Goal: Task Accomplishment & Management: Complete application form

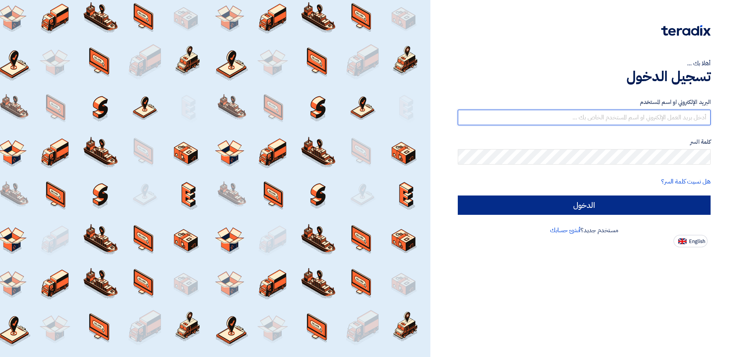
type input "[EMAIL_ADDRESS][DOMAIN_NAME]"
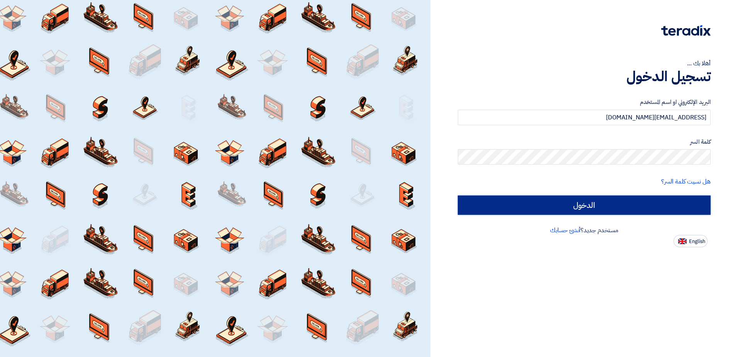
click at [630, 209] on input "الدخول" at bounding box center [584, 204] width 253 height 19
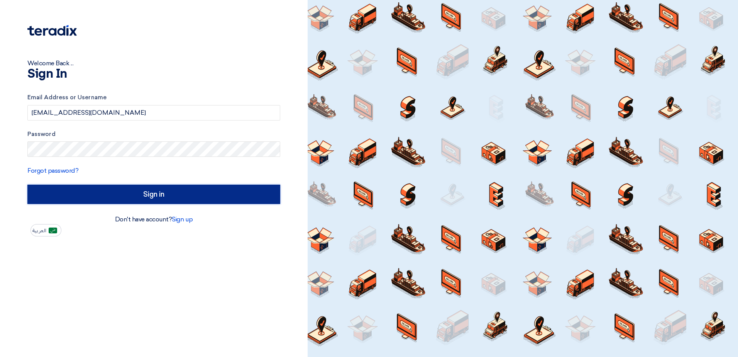
type input "Sign in"
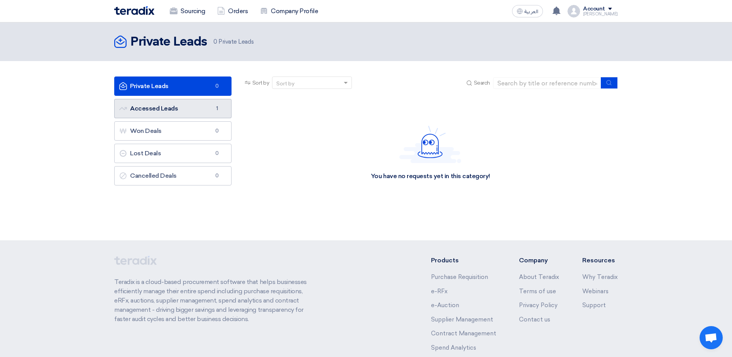
click at [193, 110] on link "Accessed Leads Accessed Leads 1" at bounding box center [172, 108] width 117 height 19
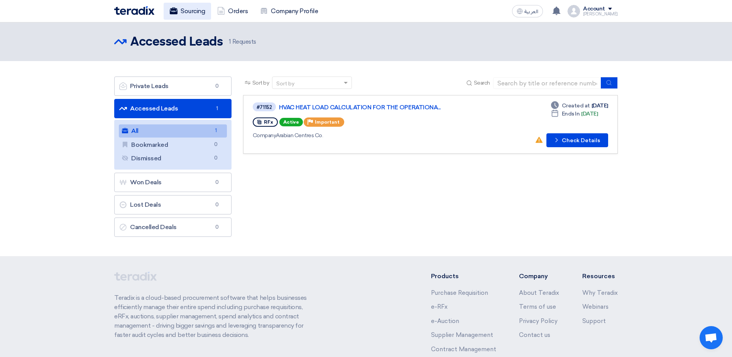
click at [201, 11] on link "Sourcing" at bounding box center [187, 11] width 47 height 17
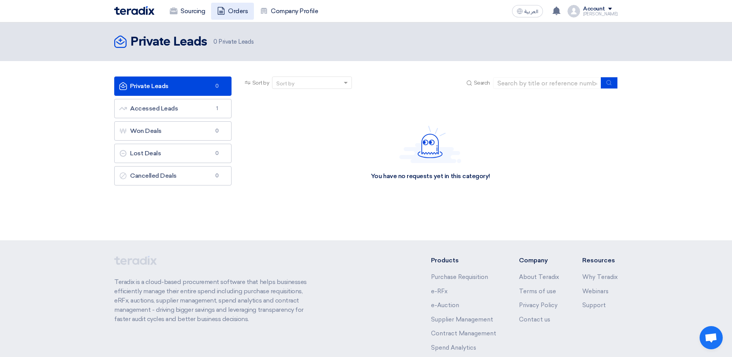
click at [233, 10] on link "Orders" at bounding box center [232, 11] width 43 height 17
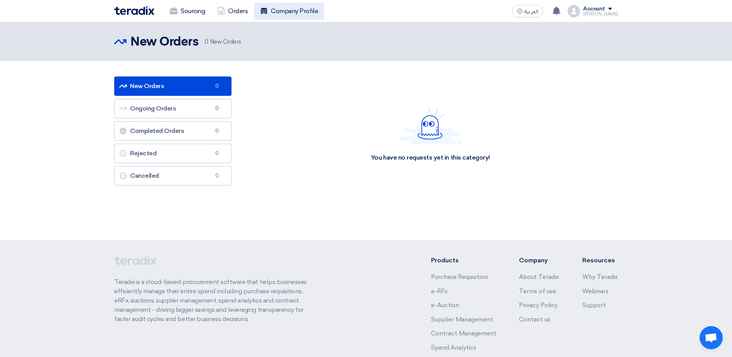
click at [283, 10] on link "Company Profile" at bounding box center [289, 11] width 70 height 17
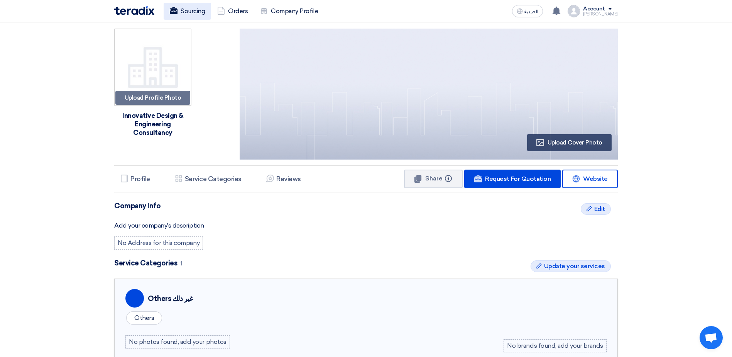
click at [196, 12] on link "Sourcing" at bounding box center [187, 11] width 47 height 17
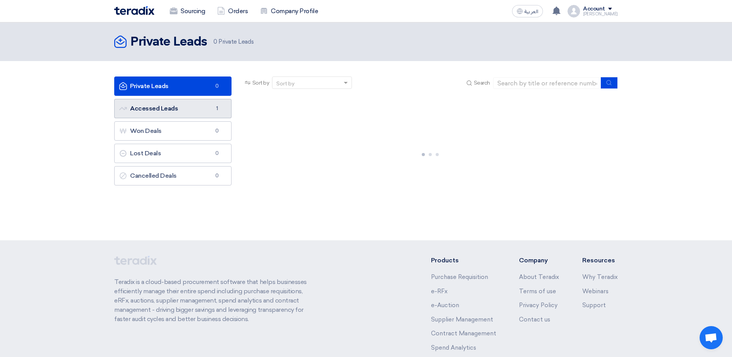
click at [220, 109] on span "1" at bounding box center [217, 109] width 9 height 8
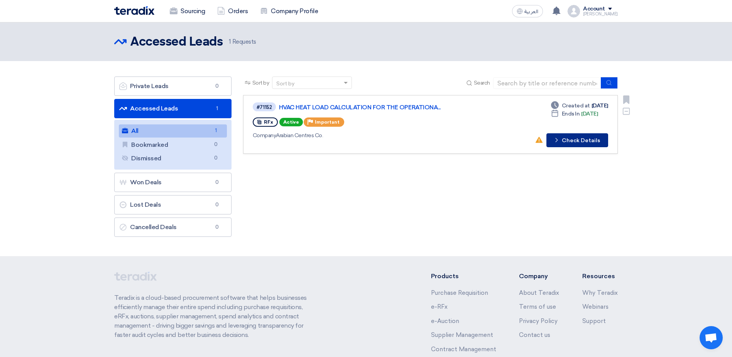
click at [560, 138] on icon "Check details" at bounding box center [556, 139] width 7 height 7
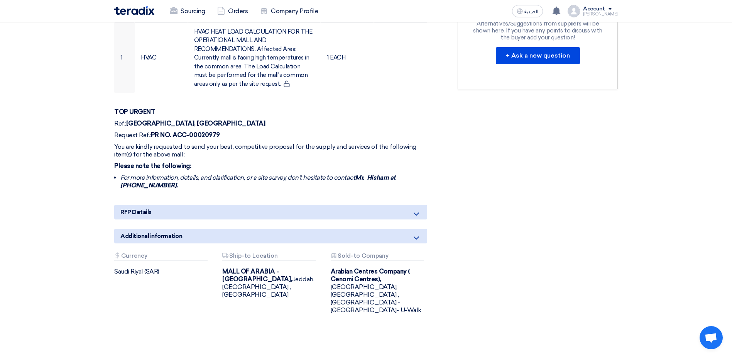
scroll to position [309, 0]
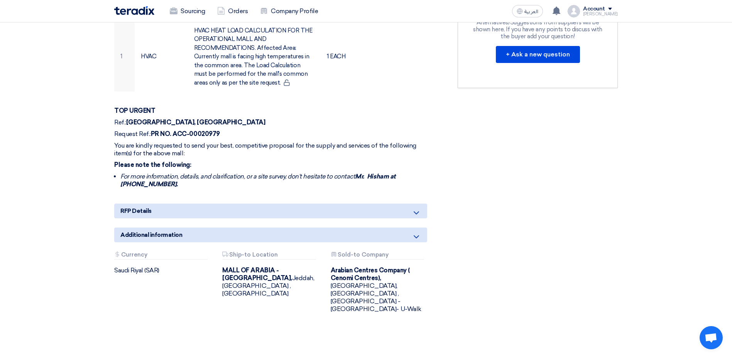
click at [417, 208] on icon at bounding box center [416, 212] width 9 height 9
click at [414, 208] on icon at bounding box center [416, 212] width 9 height 9
click at [416, 232] on icon at bounding box center [416, 236] width 9 height 9
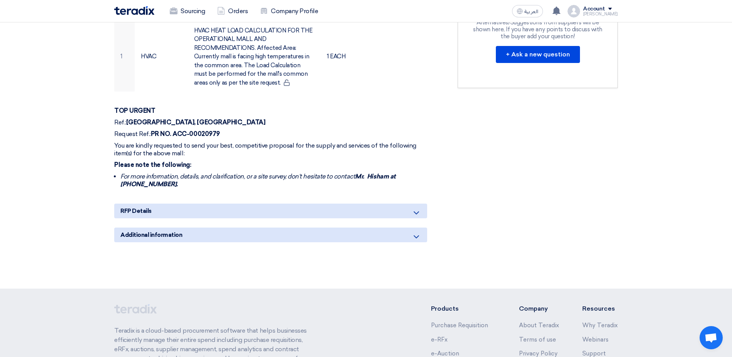
click at [419, 232] on icon at bounding box center [416, 236] width 9 height 9
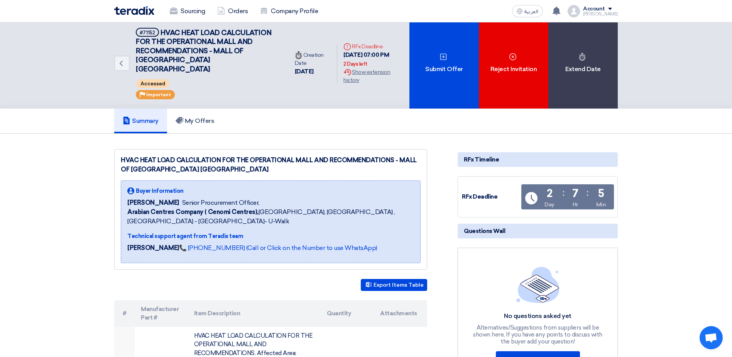
scroll to position [0, 0]
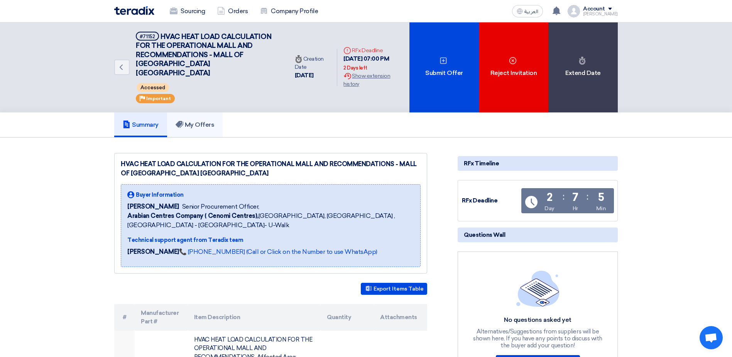
click at [206, 121] on h5 "My Offers" at bounding box center [195, 125] width 39 height 8
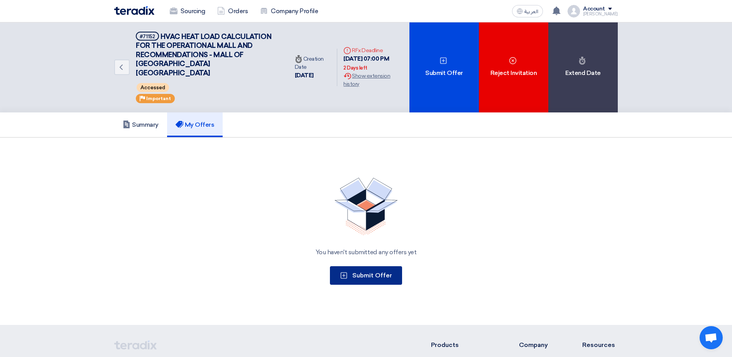
click at [363, 271] on span "Submit Offer" at bounding box center [372, 274] width 40 height 7
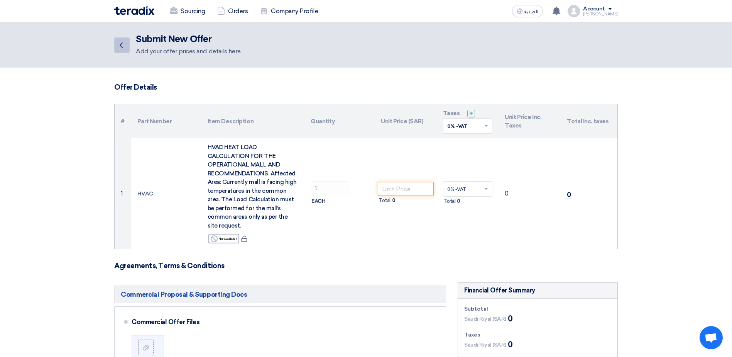
click at [126, 45] on link "Back" at bounding box center [121, 44] width 15 height 15
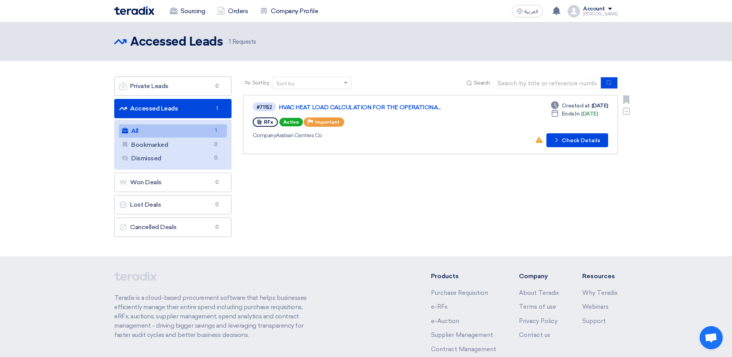
click at [268, 123] on span "RFx" at bounding box center [268, 121] width 9 height 5
click at [201, 146] on link "Bookmarked Bookmarked 0" at bounding box center [173, 144] width 108 height 13
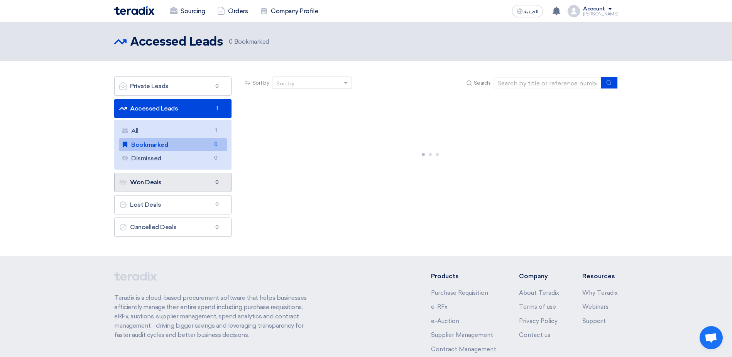
click at [193, 181] on link "Won Deals Won Deals 0" at bounding box center [172, 182] width 117 height 19
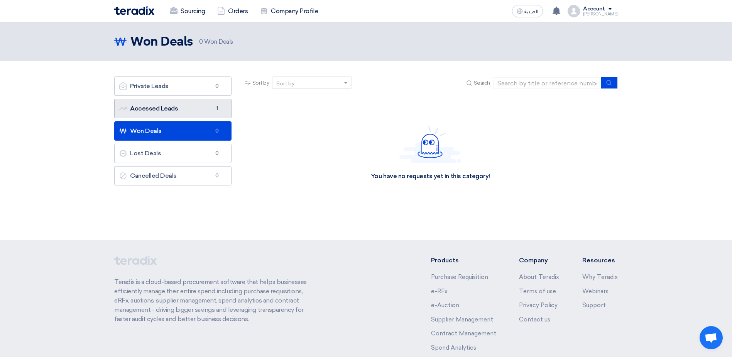
click at [173, 111] on link "Accessed Leads Accessed Leads 1" at bounding box center [172, 108] width 117 height 19
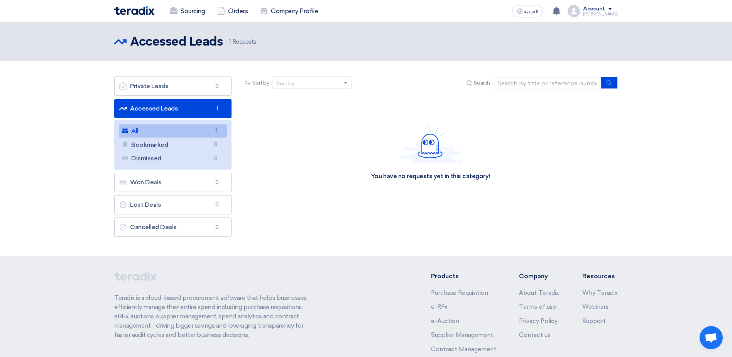
click at [174, 130] on link "All All 1" at bounding box center [173, 130] width 108 height 13
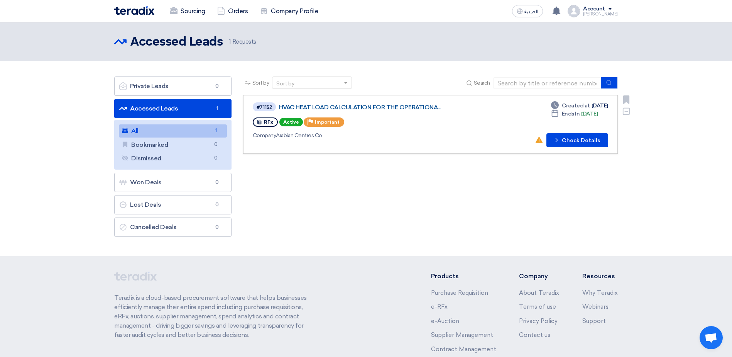
click at [299, 105] on link "HVAC HEAT LOAD CALCULATION FOR THE OPERATIONA..." at bounding box center [375, 107] width 193 height 7
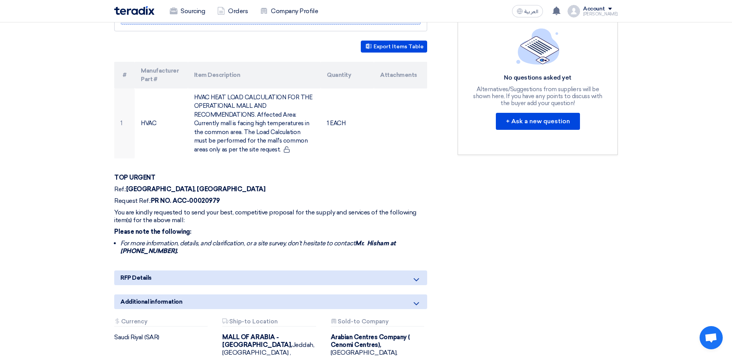
scroll to position [270, 0]
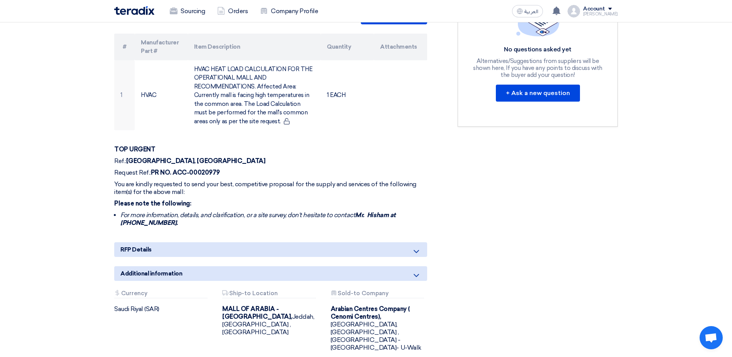
click at [138, 245] on span "RFP Details" at bounding box center [135, 249] width 31 height 8
click at [416, 247] on icon at bounding box center [416, 251] width 9 height 9
click at [415, 247] on icon at bounding box center [416, 251] width 9 height 9
click at [416, 247] on icon at bounding box center [416, 251] width 9 height 9
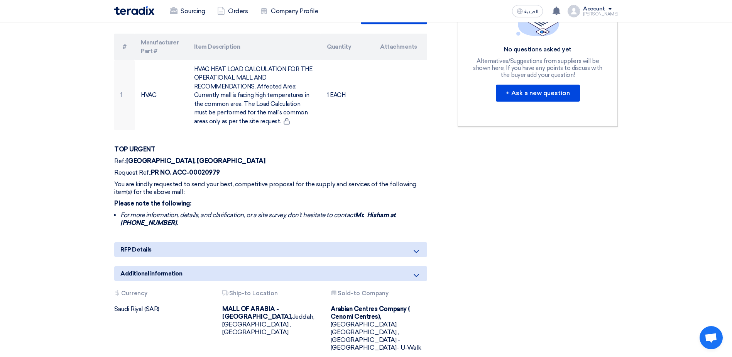
click at [416, 247] on icon at bounding box center [416, 251] width 9 height 9
drag, startPoint x: 416, startPoint y: 245, endPoint x: 401, endPoint y: 238, distance: 16.1
click at [401, 242] on div "RFP Details" at bounding box center [270, 249] width 313 height 15
click at [231, 169] on p "Request Ref.: PR NO. ACC-00020979" at bounding box center [270, 173] width 313 height 8
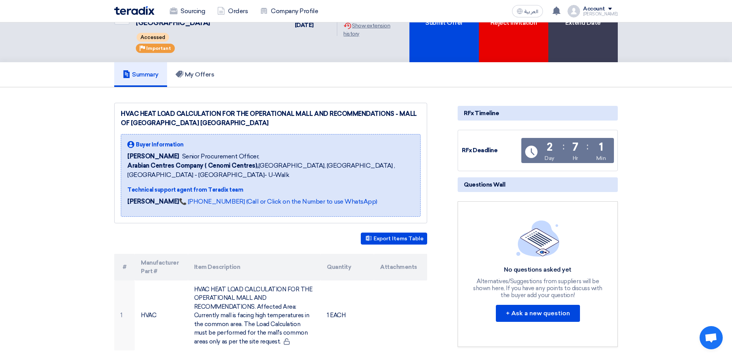
scroll to position [39, 0]
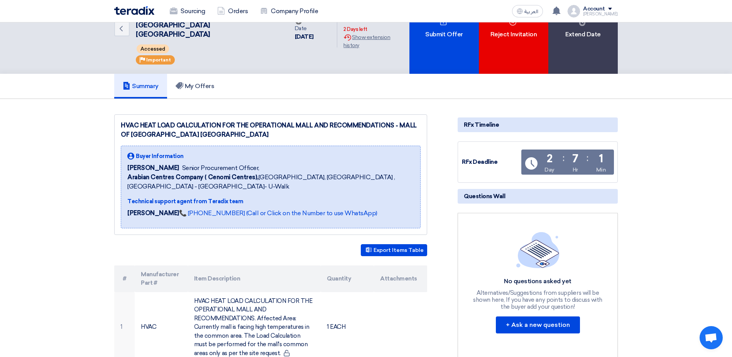
click at [198, 197] on div "Technical support agent from Teradix team" at bounding box center [270, 201] width 287 height 8
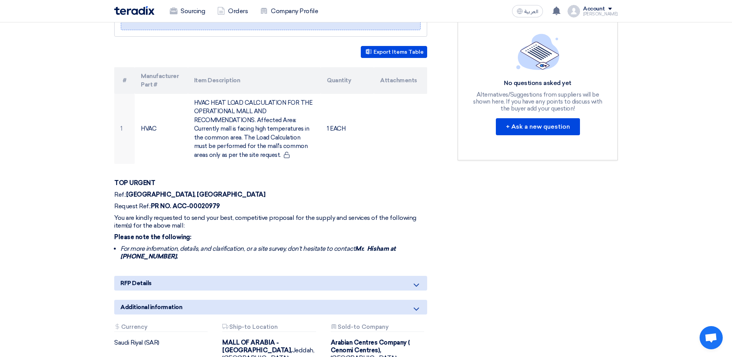
scroll to position [347, 0]
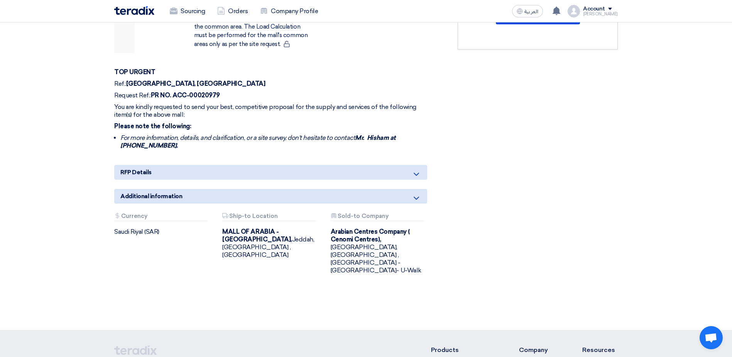
click at [415, 196] on use at bounding box center [416, 197] width 5 height 3
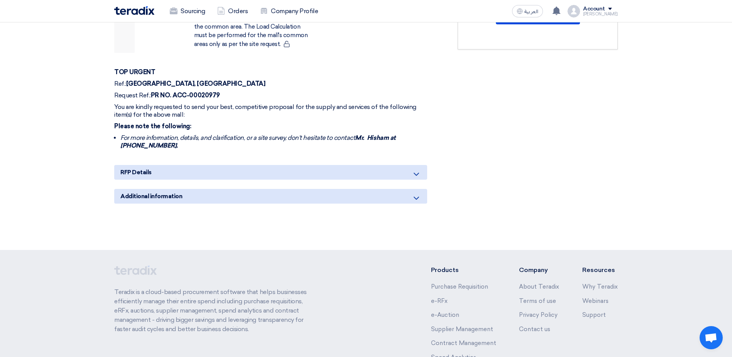
click at [415, 196] on use at bounding box center [416, 197] width 5 height 3
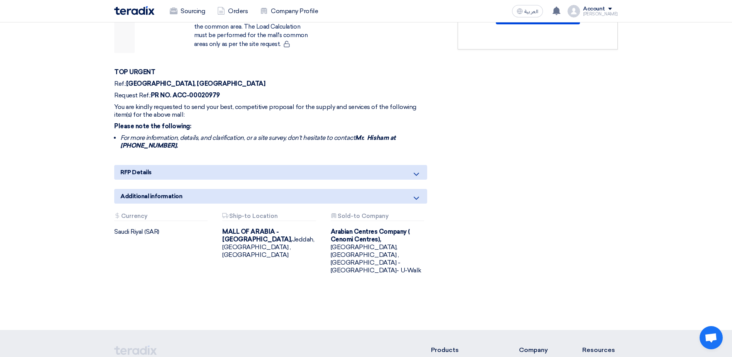
click at [419, 173] on use at bounding box center [416, 174] width 5 height 3
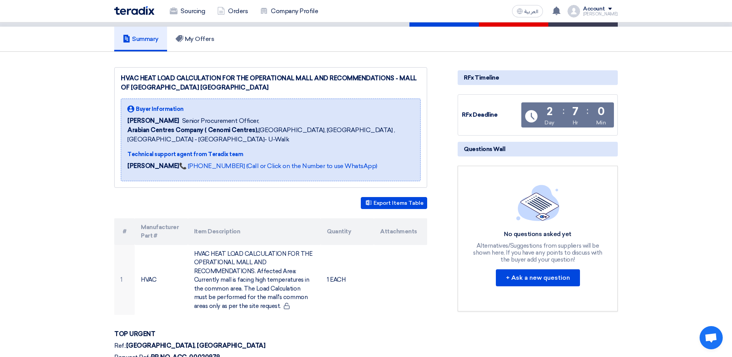
scroll to position [0, 0]
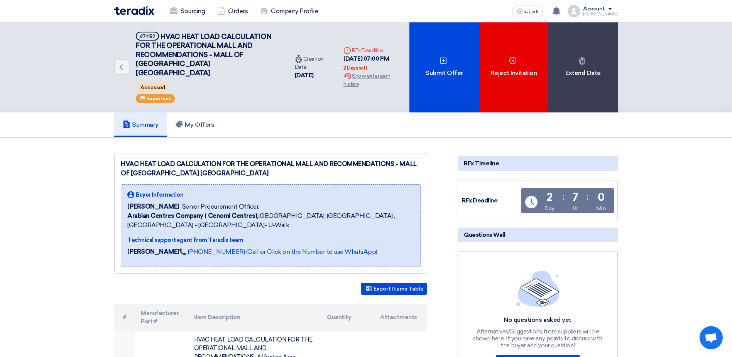
click at [151, 121] on h5 "Summary" at bounding box center [141, 125] width 36 height 8
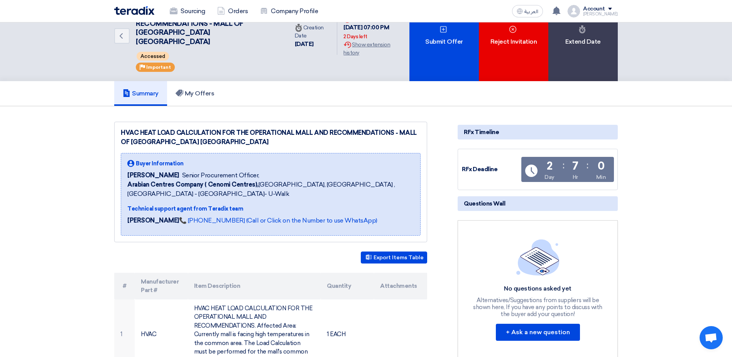
scroll to position [116, 0]
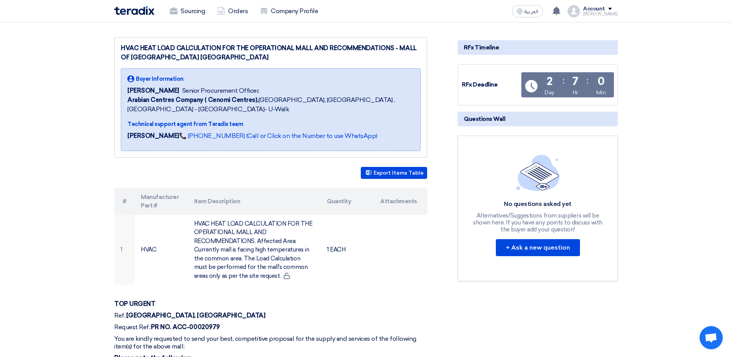
click at [397, 192] on th "Attachments" at bounding box center [400, 201] width 53 height 27
drag, startPoint x: 397, startPoint y: 192, endPoint x: 387, endPoint y: 195, distance: 10.5
click at [387, 195] on th "Attachments" at bounding box center [400, 201] width 53 height 27
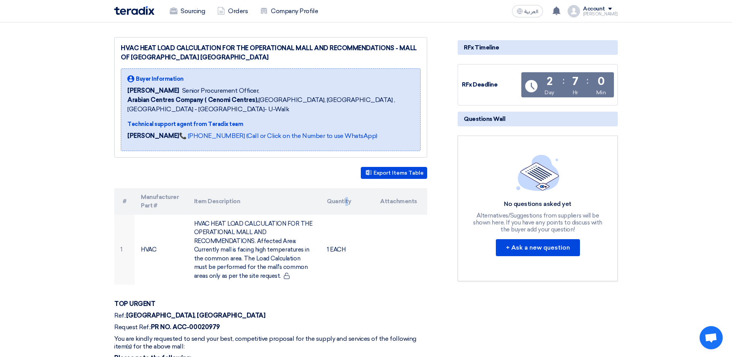
click at [346, 191] on th "Quantity" at bounding box center [347, 201] width 53 height 27
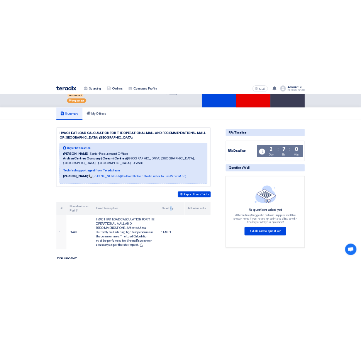
scroll to position [0, 0]
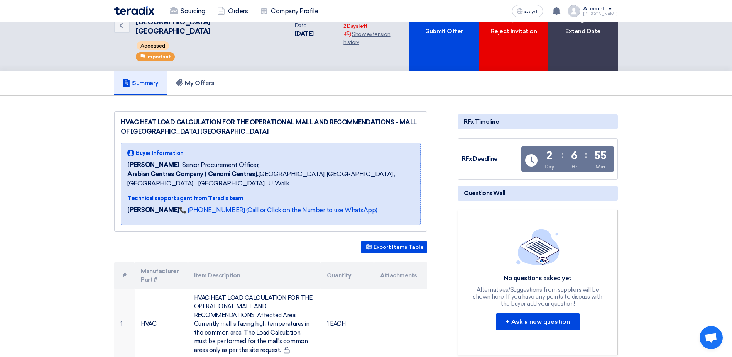
scroll to position [39, 0]
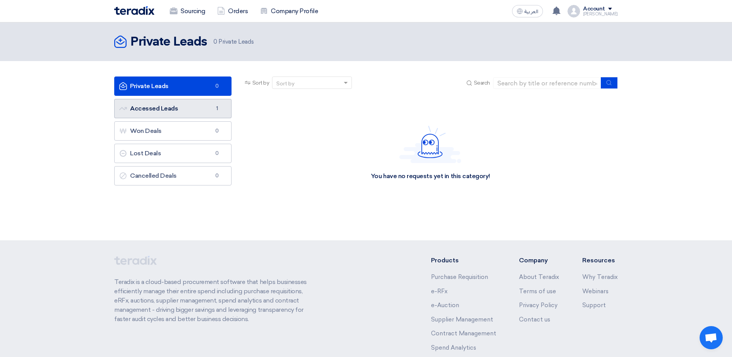
click at [218, 110] on span "1" at bounding box center [217, 109] width 9 height 8
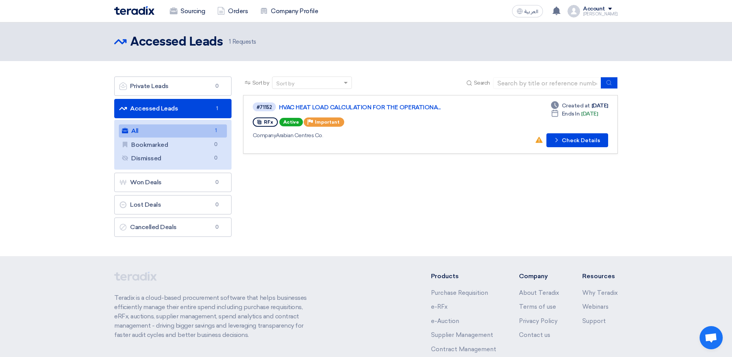
click at [204, 132] on link "All All 1" at bounding box center [173, 130] width 108 height 13
click at [559, 138] on icon "Check details" at bounding box center [556, 139] width 7 height 7
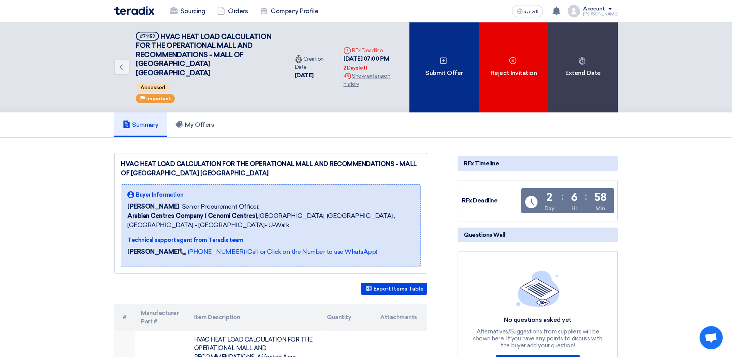
click at [433, 54] on div "Submit Offer" at bounding box center [444, 67] width 69 height 90
